Goal: Check status: Check status

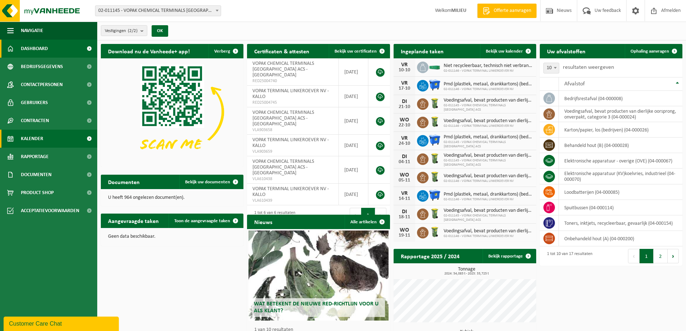
click at [40, 140] on span "Kalender" at bounding box center [32, 139] width 22 height 18
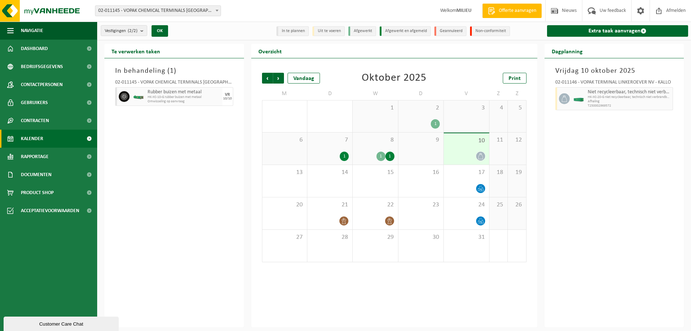
drag, startPoint x: 194, startPoint y: 102, endPoint x: 201, endPoint y: 100, distance: 7.6
click at [201, 100] on span "Omwisseling op aanvraag" at bounding box center [184, 101] width 73 height 4
drag, startPoint x: 651, startPoint y: 104, endPoint x: 601, endPoint y: 92, distance: 51.2
click at [601, 92] on div "Niet recycleerbaar, technisch niet verbrandbaar afval (brandbaar) HK-XC-20-G ni…" at bounding box center [630, 98] width 88 height 23
click at [601, 92] on span "Niet recycleerbaar, technisch niet verbrandbaar afval (brandbaar)" at bounding box center [630, 92] width 84 height 6
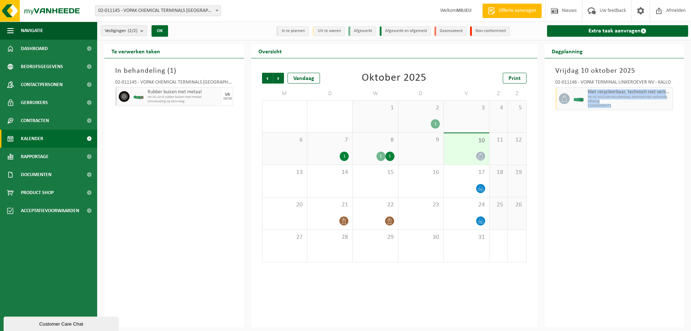
drag, startPoint x: 588, startPoint y: 90, endPoint x: 618, endPoint y: 105, distance: 34.1
click at [618, 105] on div "Niet recycleerbaar, technisch niet verbrandbaar afval (brandbaar) HK-XC-20-G ni…" at bounding box center [630, 98] width 88 height 23
click at [618, 105] on span "T250002969572" at bounding box center [630, 106] width 84 height 4
drag, startPoint x: 201, startPoint y: 101, endPoint x: 200, endPoint y: 107, distance: 6.2
click at [200, 107] on div "In behandeling ( 1 ) 02-011145 - VOPAK CHEMICAL TERMINALS BELGIUM ACS - ANTWERP…" at bounding box center [174, 192] width 140 height 269
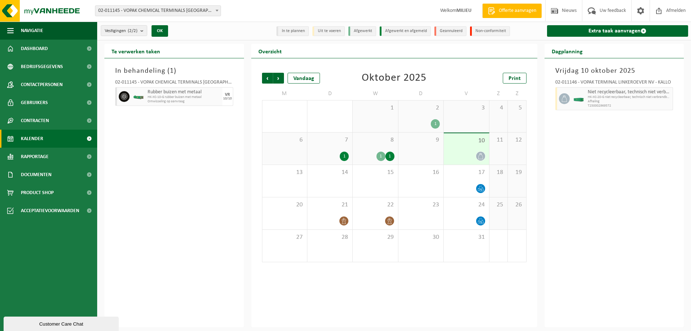
click at [385, 145] on div "8 1 1" at bounding box center [375, 149] width 45 height 32
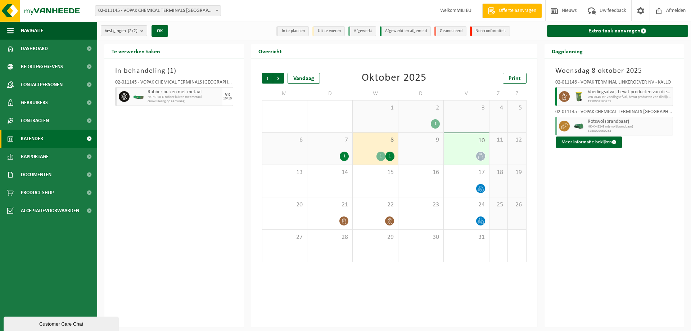
click at [474, 147] on div "10" at bounding box center [466, 148] width 45 height 31
